Goal: Check status: Check status

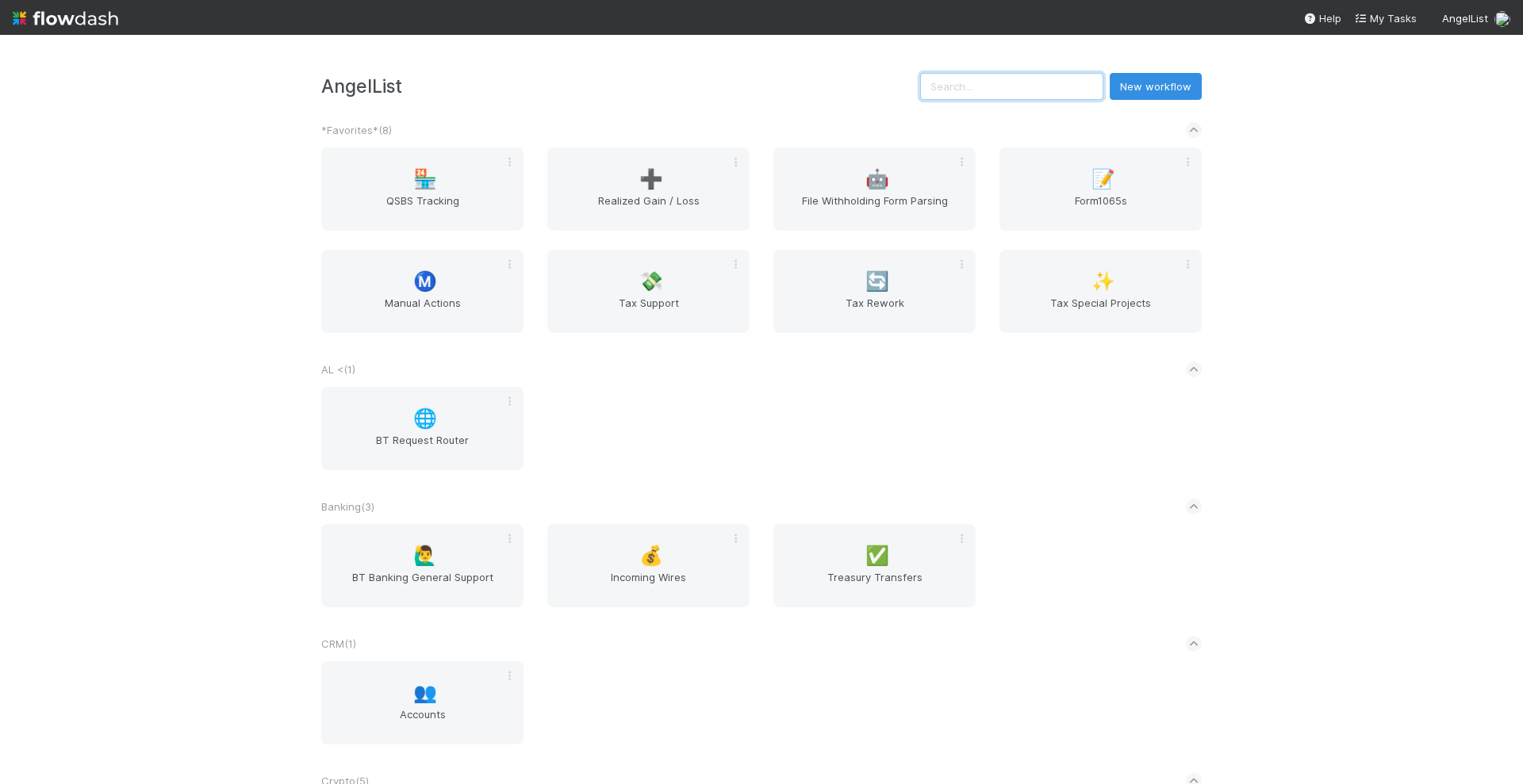
click at [1057, 87] on input "text" at bounding box center [1012, 87] width 184 height 27
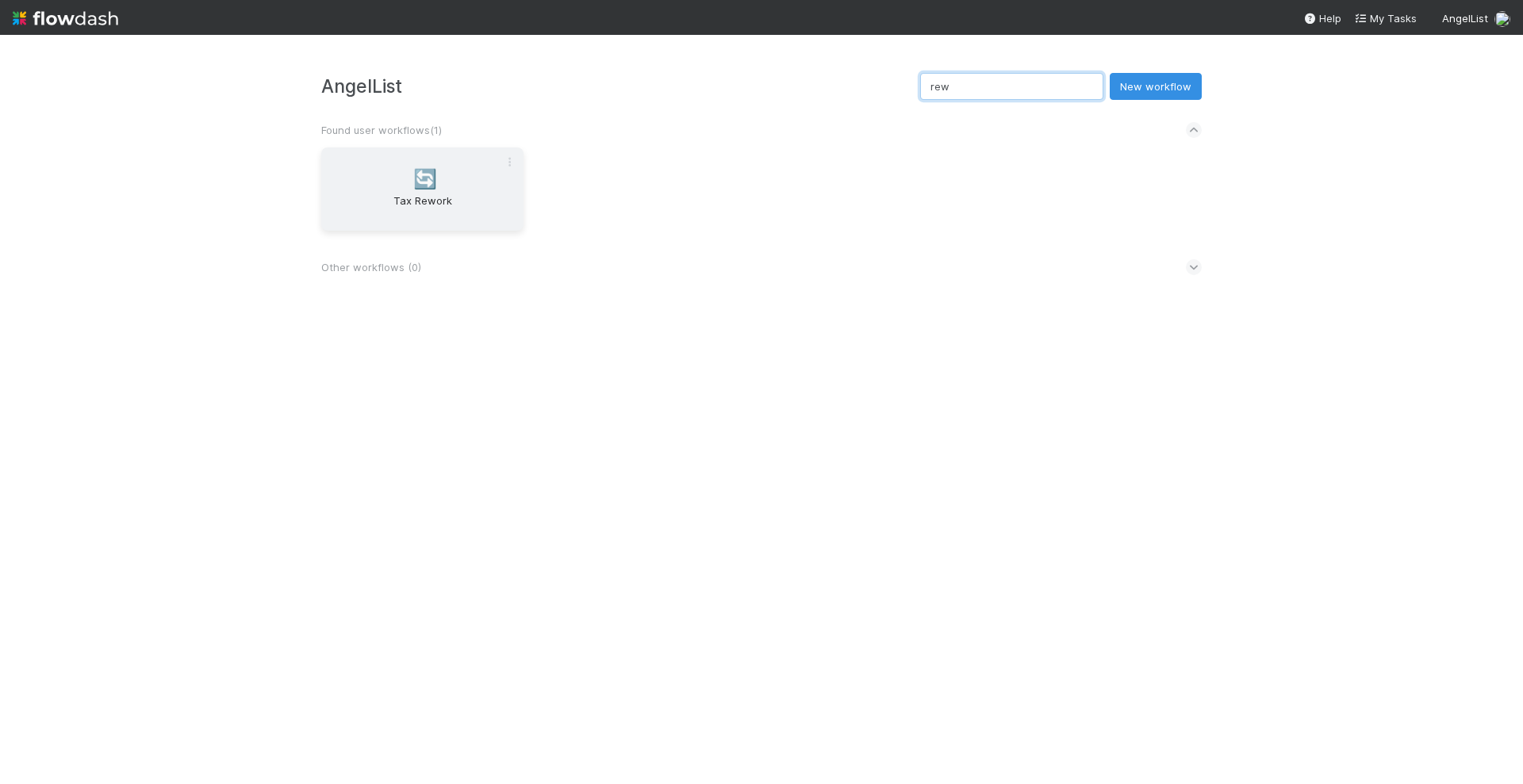
type input "rew"
click at [387, 193] on span "Tax Rework" at bounding box center [423, 208] width 190 height 31
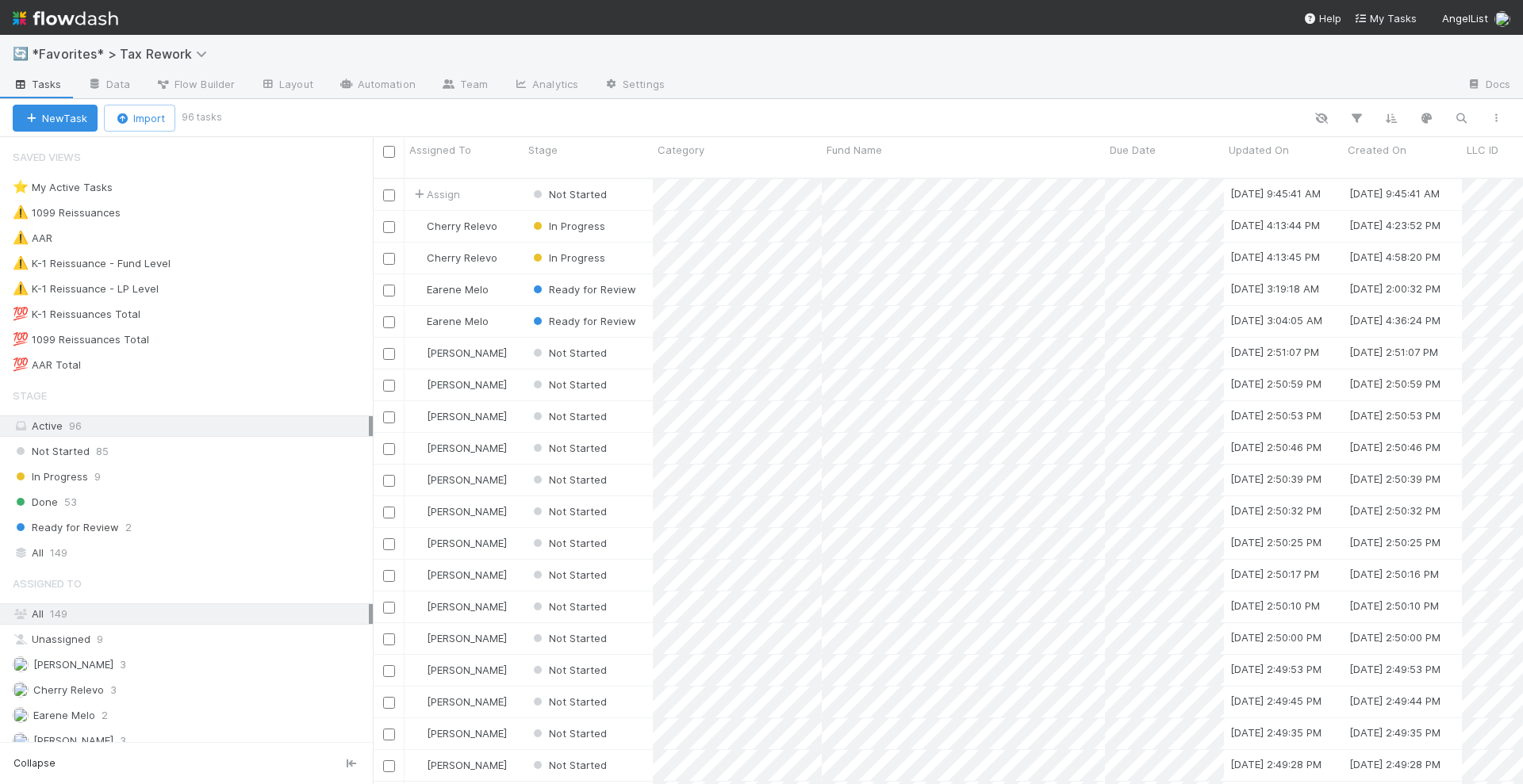
scroll to position [604, 1135]
click at [231, 371] on div "💯 AAR Total 6" at bounding box center [193, 365] width 360 height 20
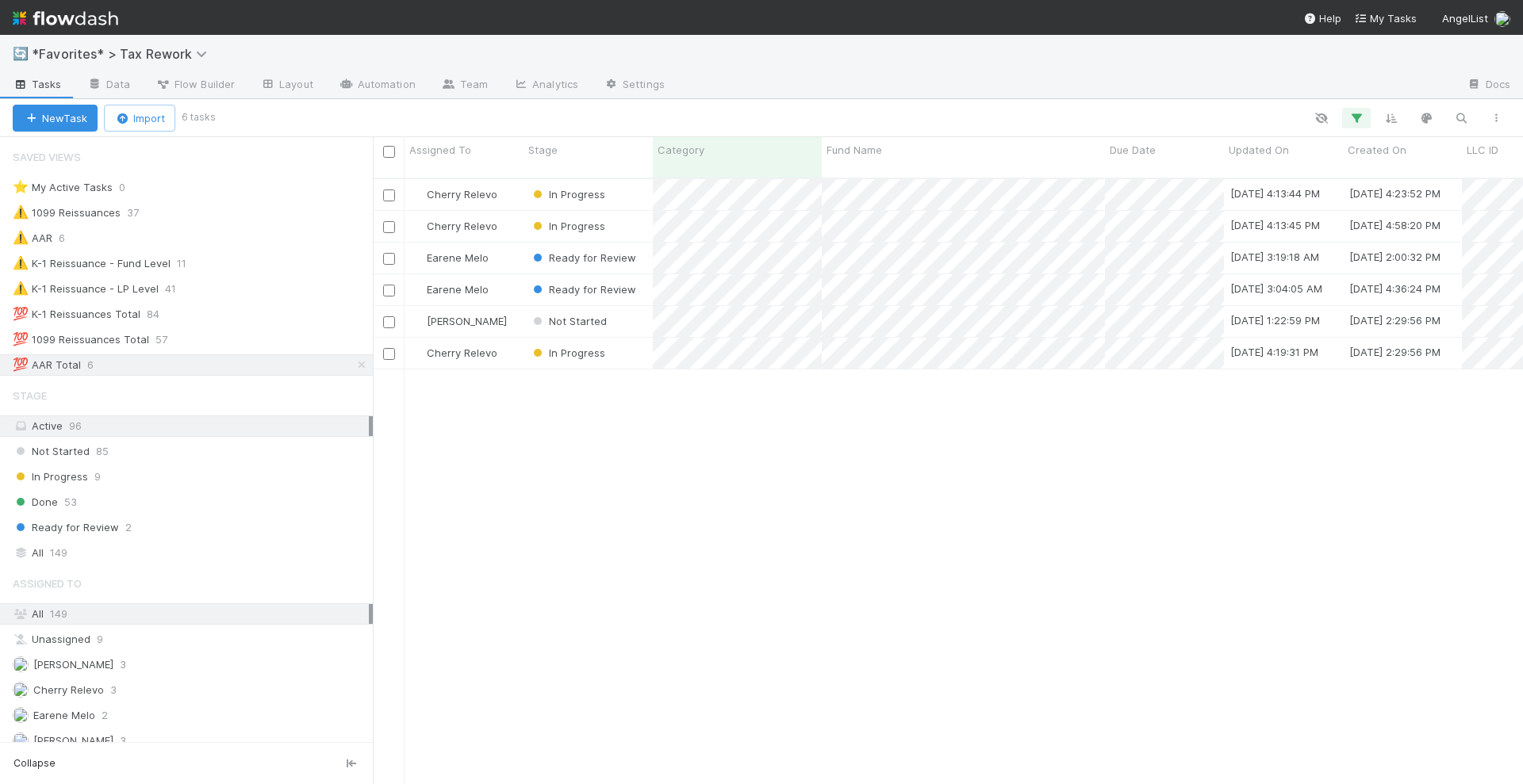
scroll to position [604, 1135]
drag, startPoint x: 1344, startPoint y: 516, endPoint x: 569, endPoint y: 468, distance: 776.5
click at [569, 471] on div "Cherry Relevo In Progress 8/21/25, 4:13:44 PM 8/7/25, 4:23:52 PM Cherry Relevo …" at bounding box center [947, 488] width 1151 height 618
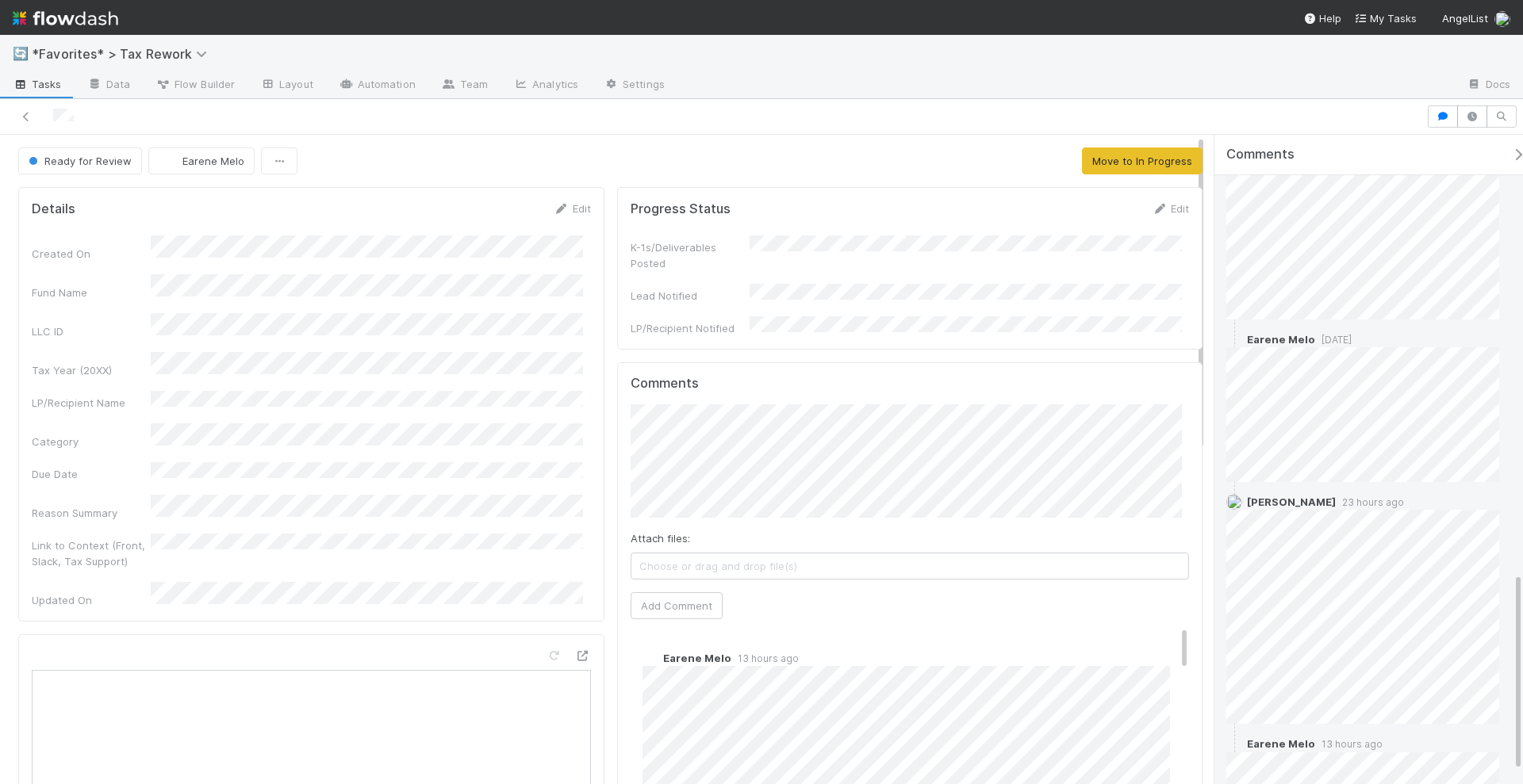
scroll to position [1468, 0]
